Goal: Find specific page/section: Find specific page/section

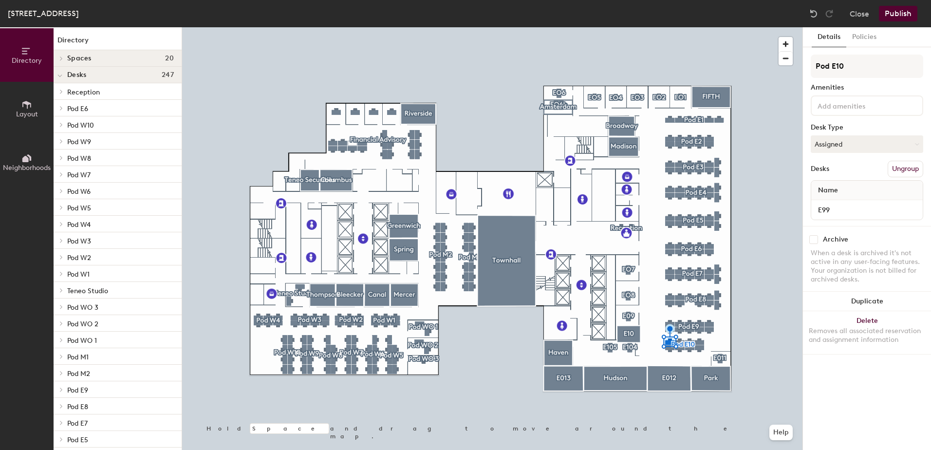
click at [846, 192] on div "Name" at bounding box center [866, 190] width 111 height 19
click at [831, 190] on span "Name" at bounding box center [828, 191] width 30 height 18
click at [851, 189] on div "Name" at bounding box center [866, 190] width 111 height 19
click at [841, 188] on span "Name" at bounding box center [828, 191] width 30 height 18
click at [829, 192] on span "Name" at bounding box center [828, 191] width 30 height 18
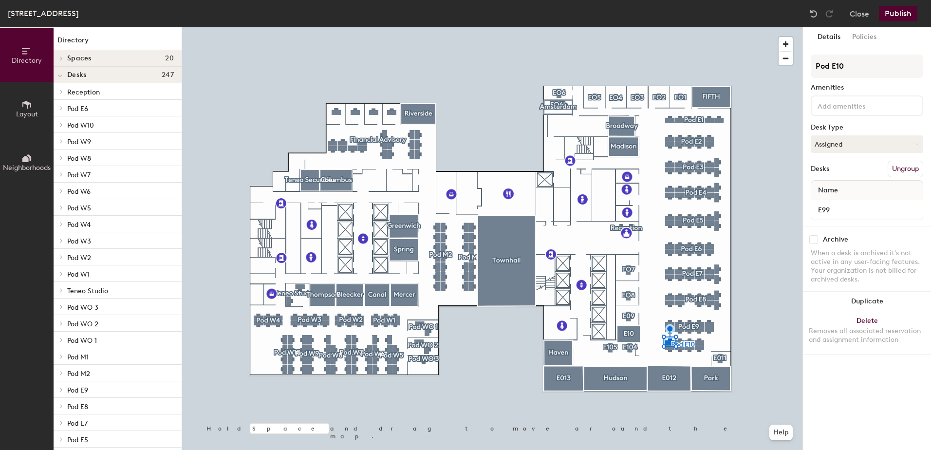
click at [824, 191] on span "Name" at bounding box center [828, 191] width 30 height 18
click at [840, 186] on span "Name" at bounding box center [828, 191] width 30 height 18
click at [859, 12] on button "Close" at bounding box center [859, 14] width 19 height 16
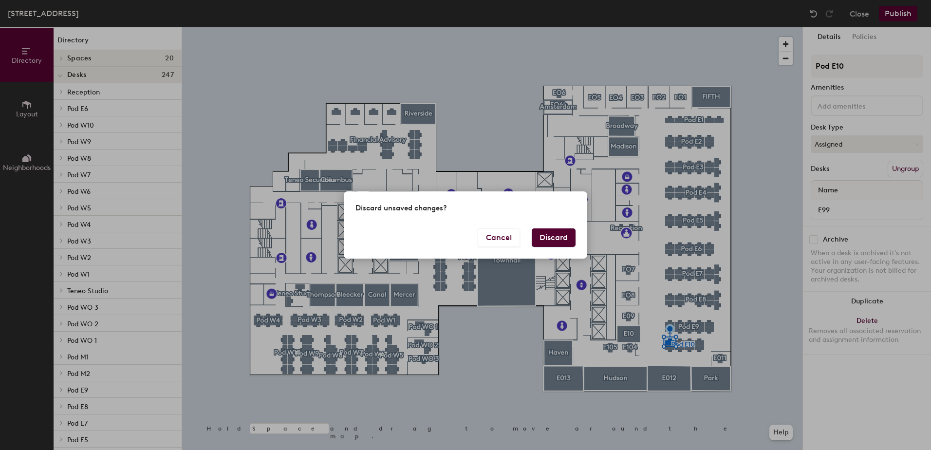
click at [558, 236] on button "Discard" at bounding box center [554, 237] width 44 height 19
